Goal: Register for event/course

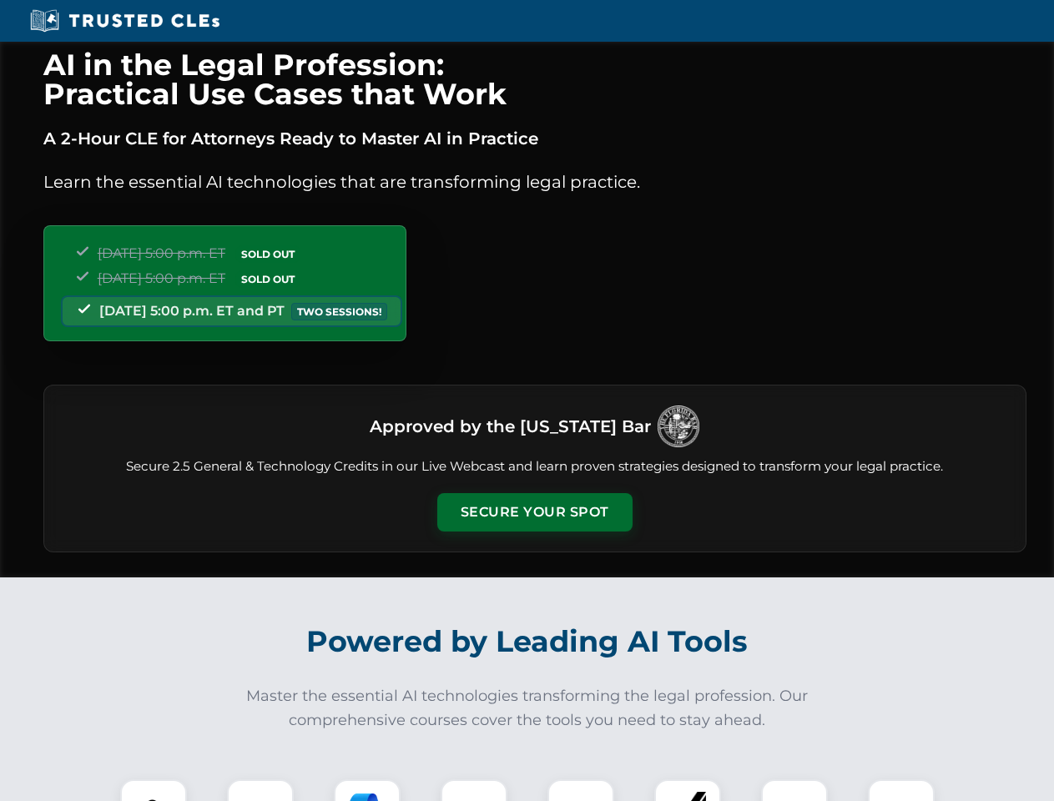
click at [534, 512] on button "Secure Your Spot" at bounding box center [534, 512] width 195 height 38
click at [154, 790] on img at bounding box center [153, 813] width 48 height 48
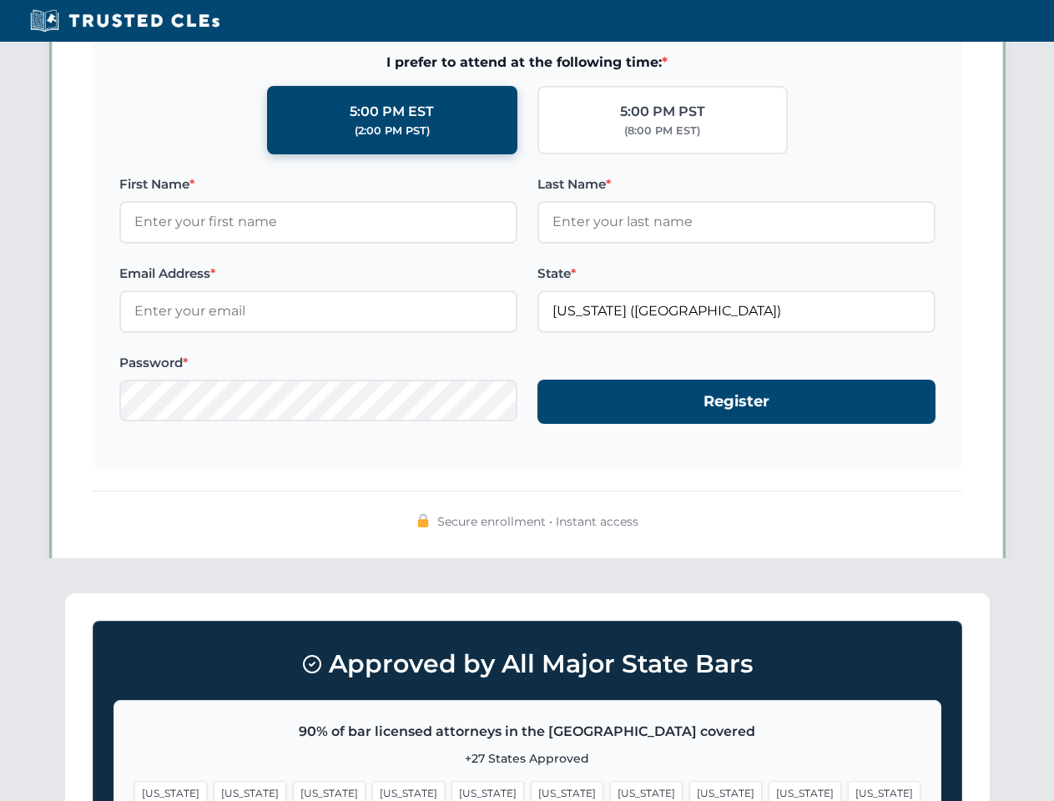
click at [531, 790] on span "[US_STATE]" at bounding box center [567, 793] width 73 height 24
click at [610, 790] on span "[US_STATE]" at bounding box center [646, 793] width 73 height 24
click at [769, 790] on span "[US_STATE]" at bounding box center [805, 793] width 73 height 24
